Goal: Task Accomplishment & Management: Manage account settings

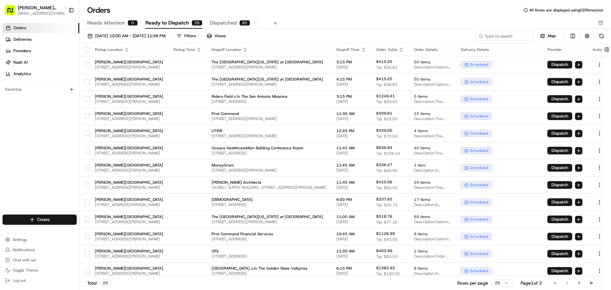
click at [184, 31] on div "[DATE] 12:00 AM - [DATE] 11:59 PM Filters Views Map Pickup Location Pickup Time…" at bounding box center [346, 161] width 532 height 265
click at [166, 34] on span "[DATE] 12:00 AM - [DATE] 11:59 PM" at bounding box center [130, 36] width 70 height 6
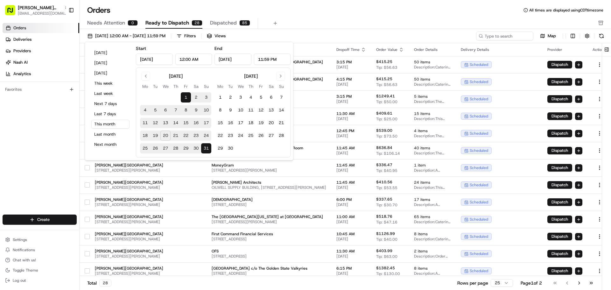
click at [174, 137] on button "21" at bounding box center [176, 136] width 10 height 10
type input "[DATE]"
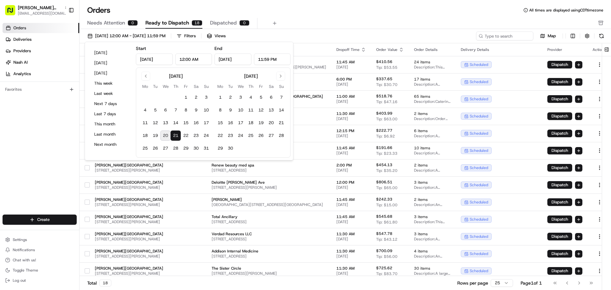
click at [364, 11] on div "Orders All times are displayed using CDT timezone" at bounding box center [346, 10] width 532 height 10
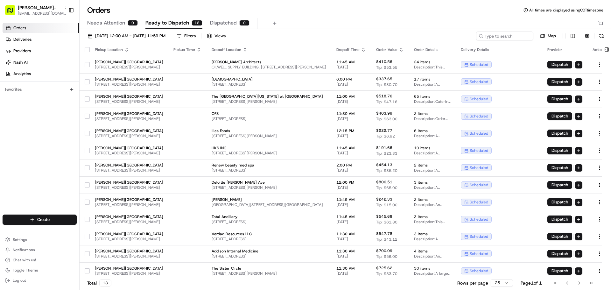
click at [88, 52] on button "button" at bounding box center [87, 49] width 5 height 5
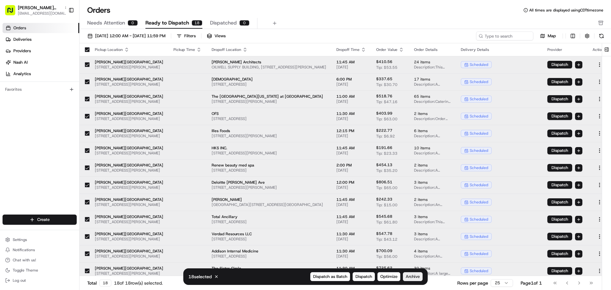
click at [414, 278] on span "Archive" at bounding box center [413, 277] width 14 height 6
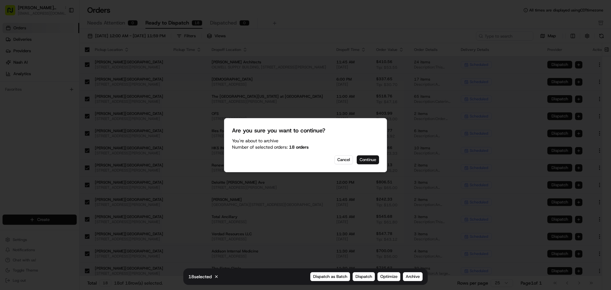
click at [372, 160] on button "Continue" at bounding box center [368, 159] width 22 height 9
